Goal: Task Accomplishment & Management: Manage account settings

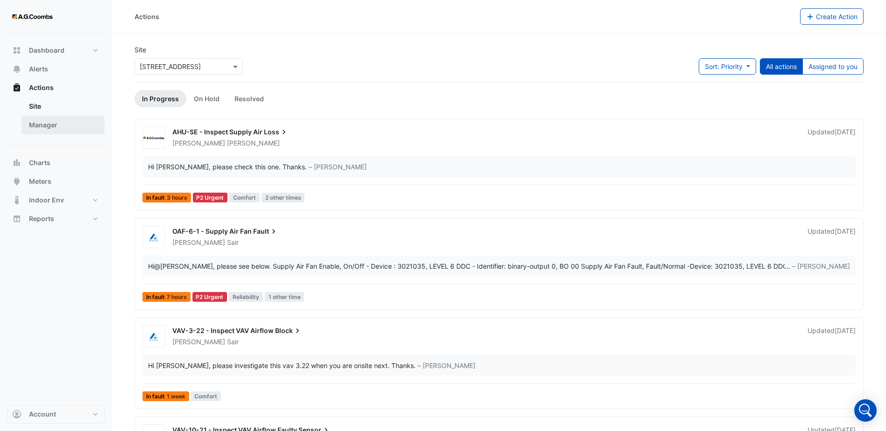
click at [72, 127] on link "Manager" at bounding box center [62, 125] width 83 height 19
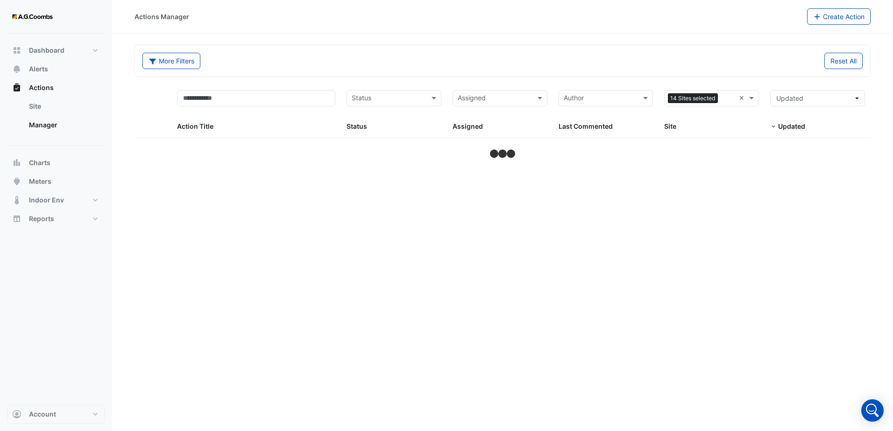
select select "***"
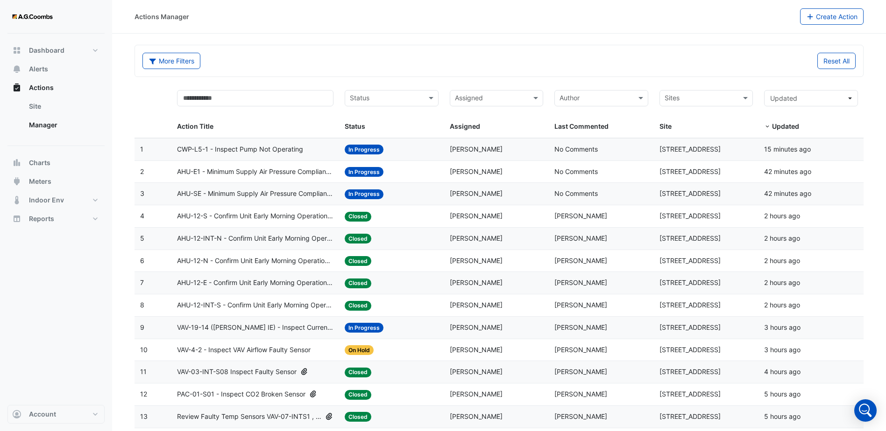
click at [169, 96] on span at bounding box center [170, 110] width 4 height 53
click at [396, 102] on input "text" at bounding box center [386, 99] width 73 height 11
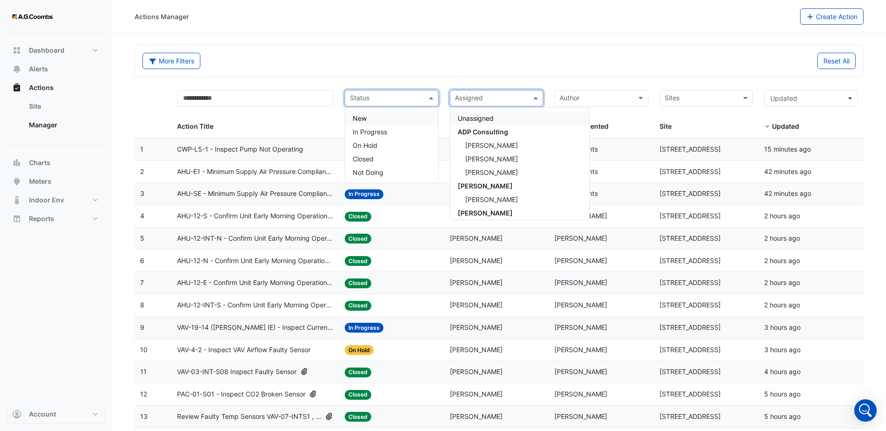
click at [483, 98] on input "text" at bounding box center [491, 99] width 73 height 11
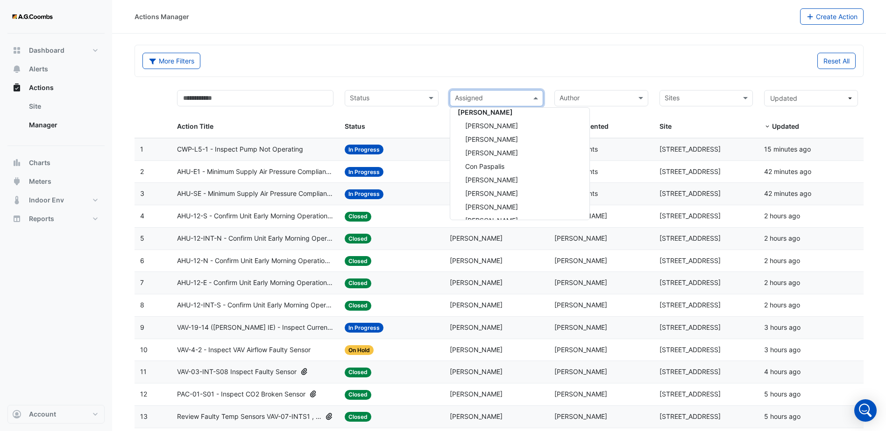
scroll to position [93, 0]
click at [492, 124] on div "[PERSON_NAME]" at bounding box center [519, 120] width 139 height 14
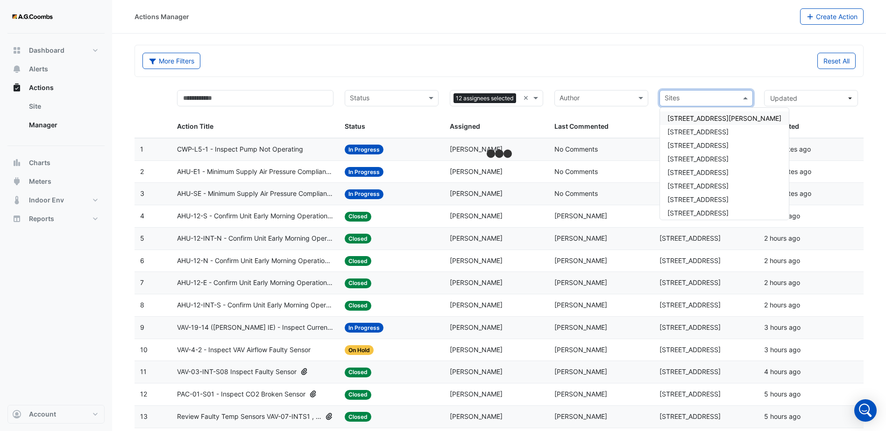
click at [685, 95] on input "text" at bounding box center [700, 99] width 73 height 11
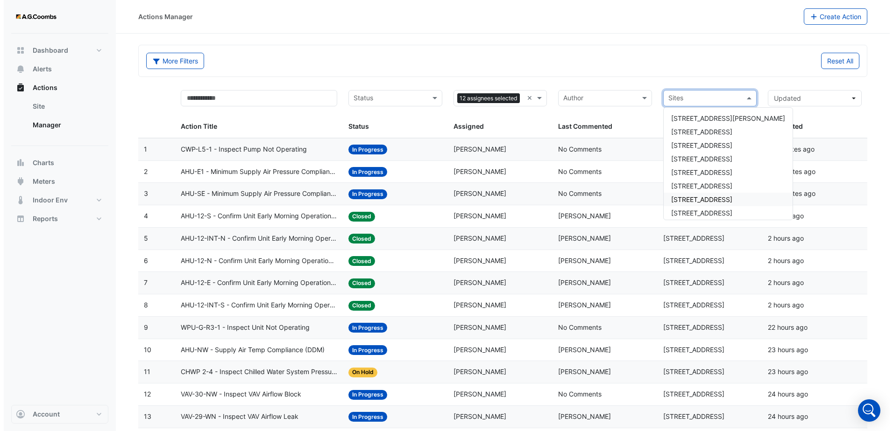
scroll to position [47, 0]
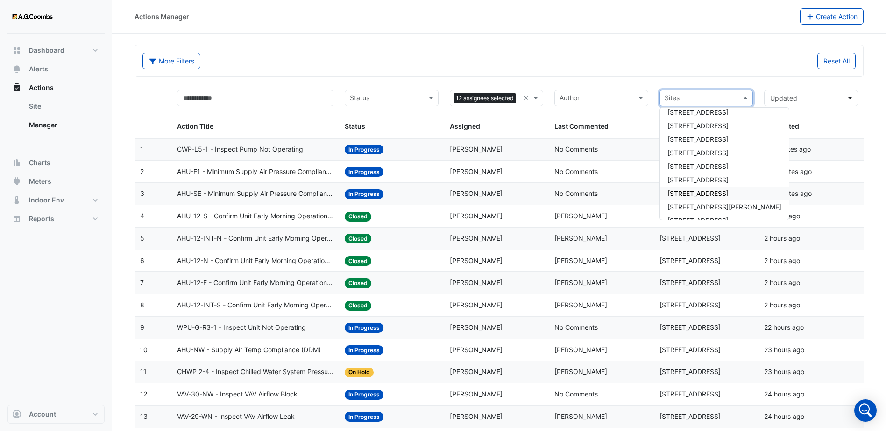
click at [692, 195] on span "[STREET_ADDRESS]" at bounding box center [697, 194] width 61 height 8
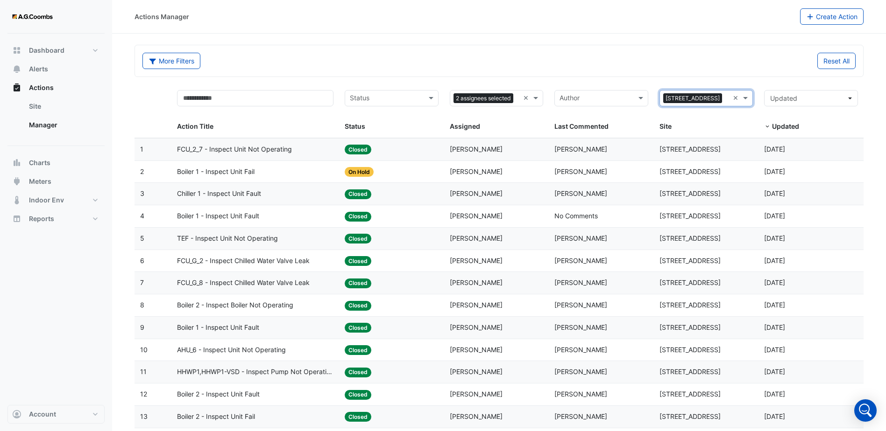
click at [718, 176] on div "Site: [STREET_ADDRESS]" at bounding box center [706, 172] width 94 height 11
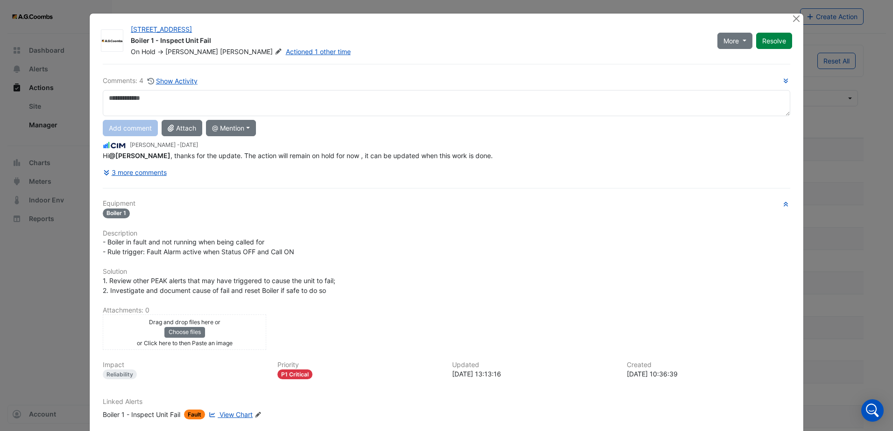
click at [281, 109] on textarea at bounding box center [446, 103] width 687 height 26
type textarea "**********"
click at [741, 44] on button "More" at bounding box center [734, 41] width 35 height 16
click at [737, 61] on button "Not Doing" at bounding box center [750, 61] width 74 height 14
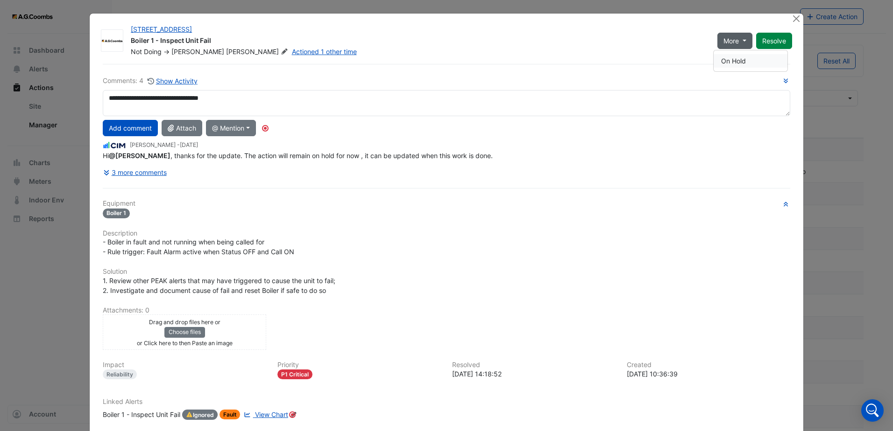
click at [734, 59] on button "On Hold" at bounding box center [750, 61] width 74 height 14
click at [579, 90] on div "**********" at bounding box center [446, 128] width 687 height 105
click at [730, 45] on span "More" at bounding box center [730, 41] width 15 height 10
click at [730, 64] on button "Not Doing" at bounding box center [750, 61] width 74 height 14
click at [781, 45] on button "Resolve" at bounding box center [774, 41] width 36 height 16
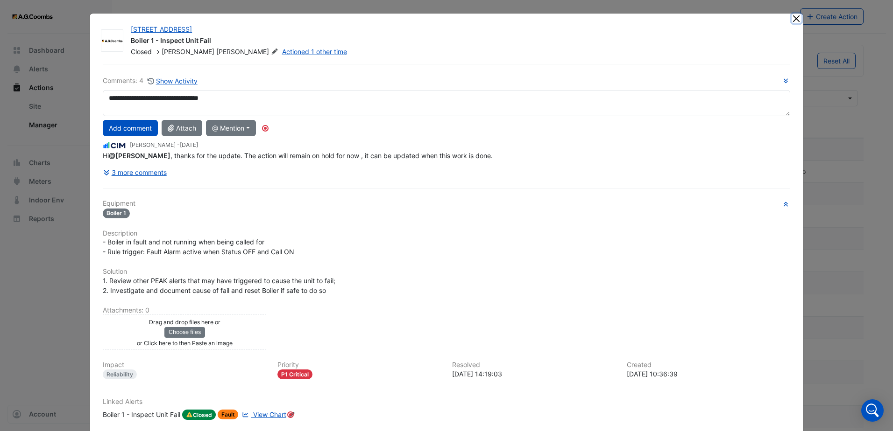
click at [792, 19] on button "Close" at bounding box center [796, 19] width 10 height 10
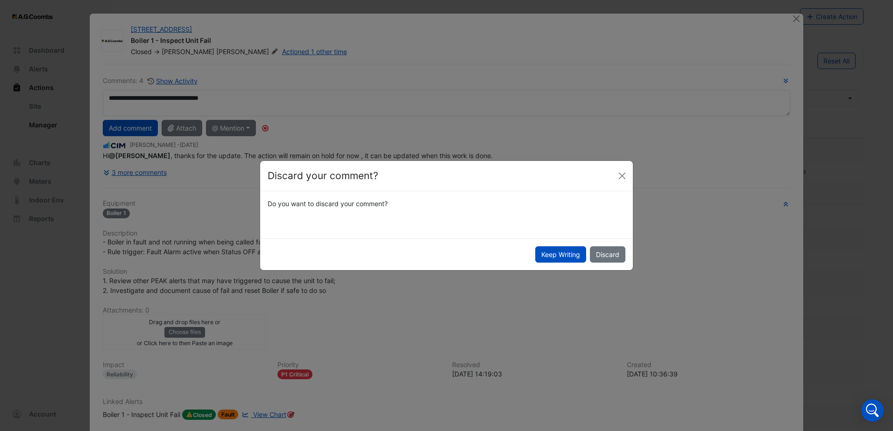
click at [571, 257] on button "Keep Writing" at bounding box center [560, 254] width 51 height 16
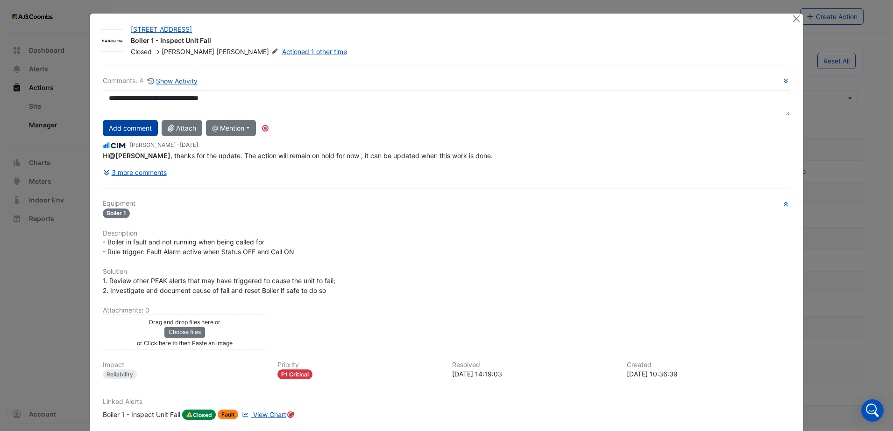
click at [127, 129] on button "Add comment" at bounding box center [130, 128] width 55 height 16
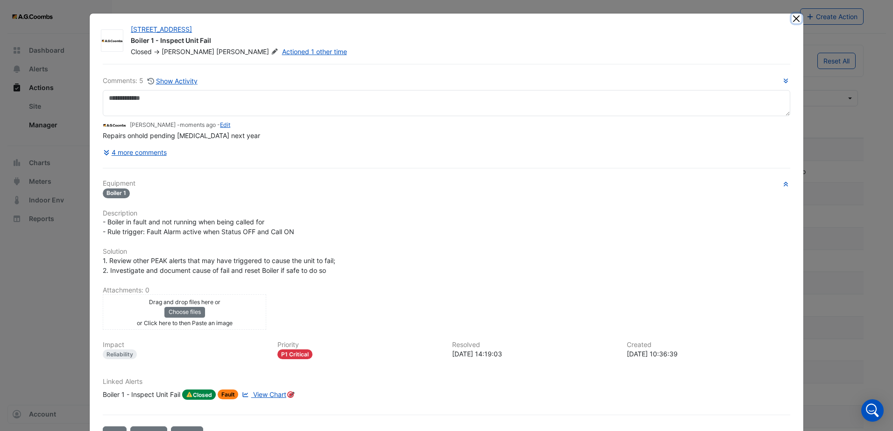
click at [793, 19] on button "Close" at bounding box center [796, 19] width 10 height 10
